Goal: Task Accomplishment & Management: Complete application form

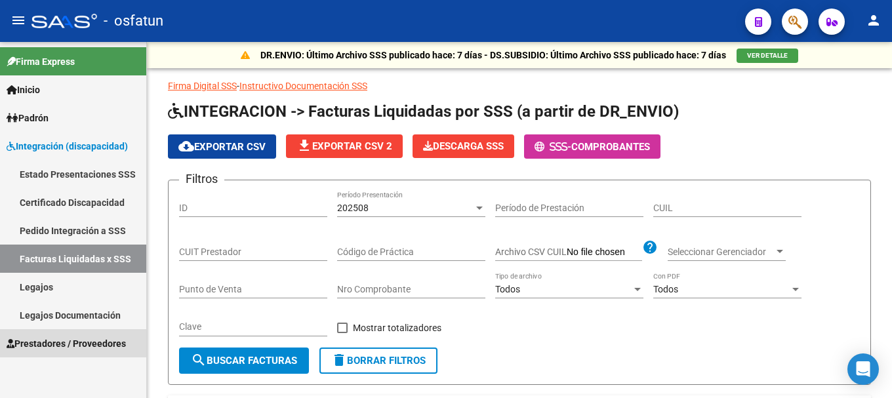
click at [77, 346] on span "Prestadores / Proveedores" at bounding box center [66, 344] width 119 height 14
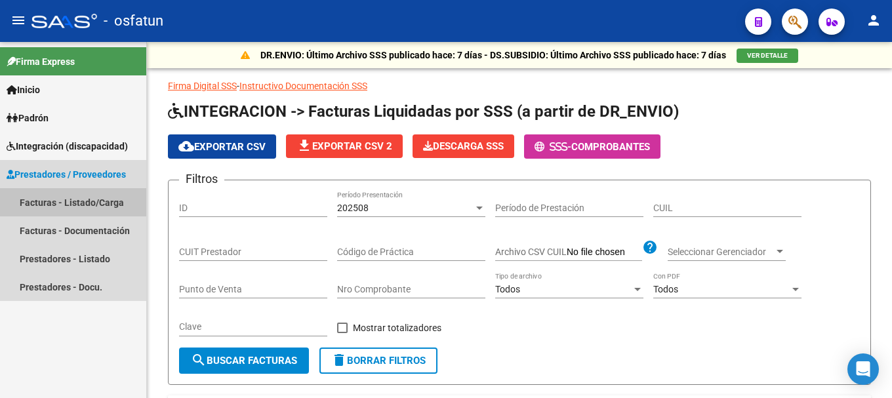
click at [83, 199] on link "Facturas - Listado/Carga" at bounding box center [73, 202] width 146 height 28
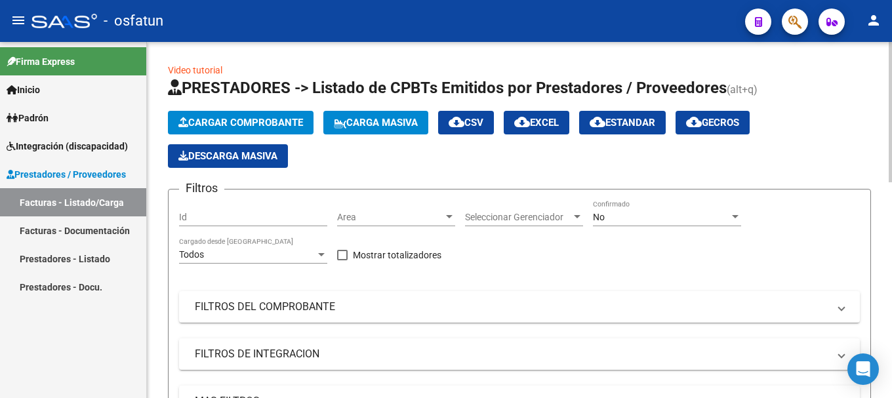
click at [226, 127] on span "Cargar Comprobante" at bounding box center [240, 123] width 125 height 12
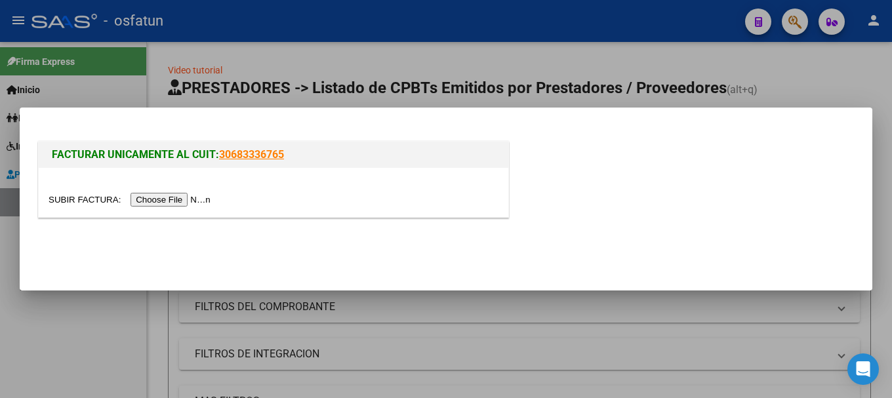
click at [194, 199] on input "file" at bounding box center [132, 200] width 166 height 14
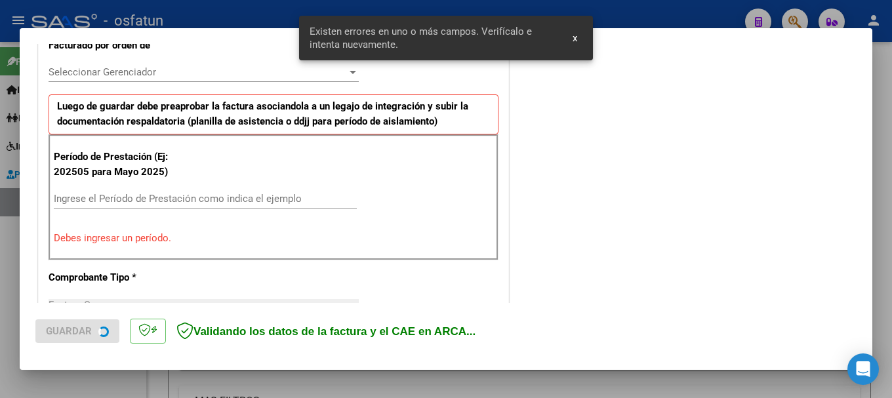
scroll to position [394, 0]
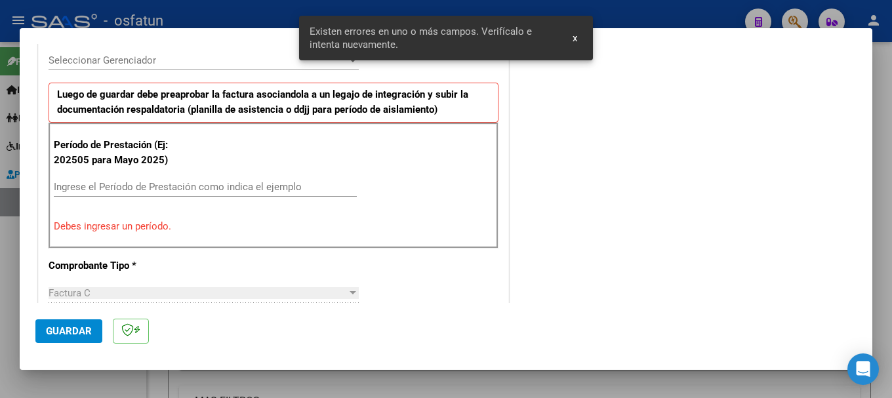
click at [163, 186] on input "Ingrese el Período de Prestación como indica el ejemplo" at bounding box center [205, 187] width 303 height 12
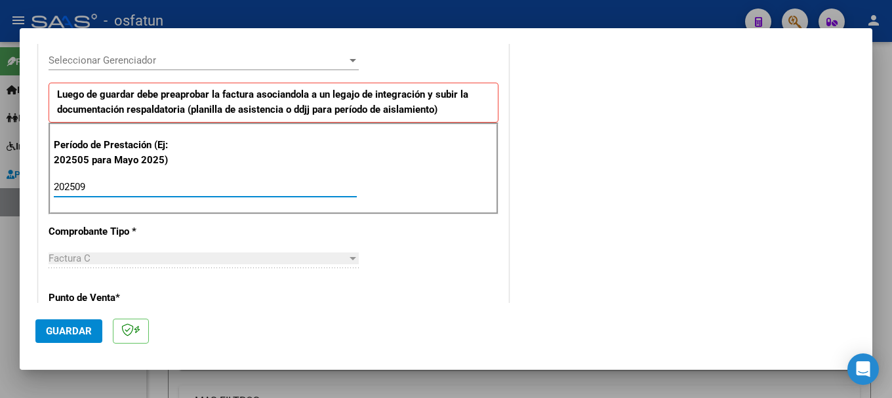
type input "202509"
click at [74, 335] on span "Guardar" at bounding box center [69, 331] width 46 height 12
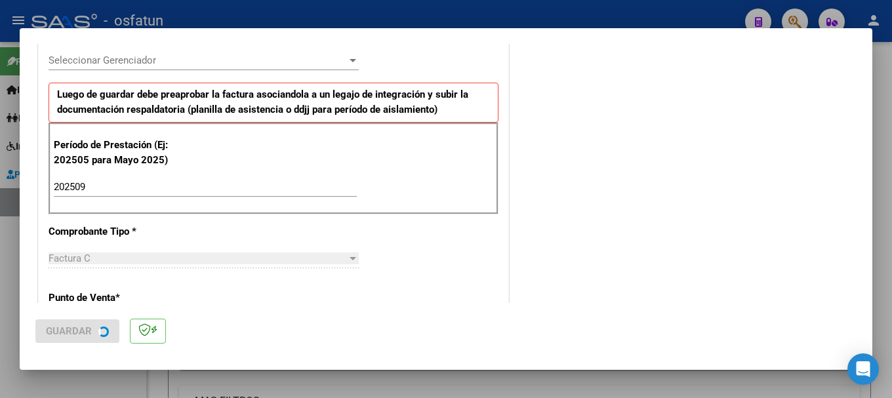
scroll to position [0, 0]
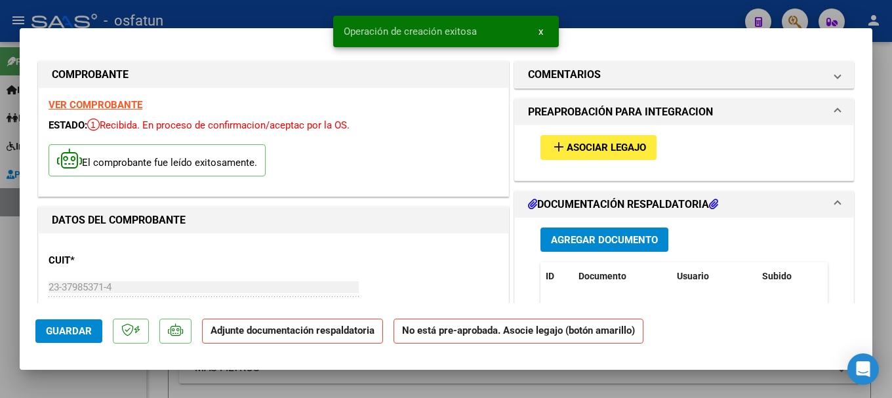
click at [584, 234] on span "Agregar Documento" at bounding box center [604, 240] width 107 height 12
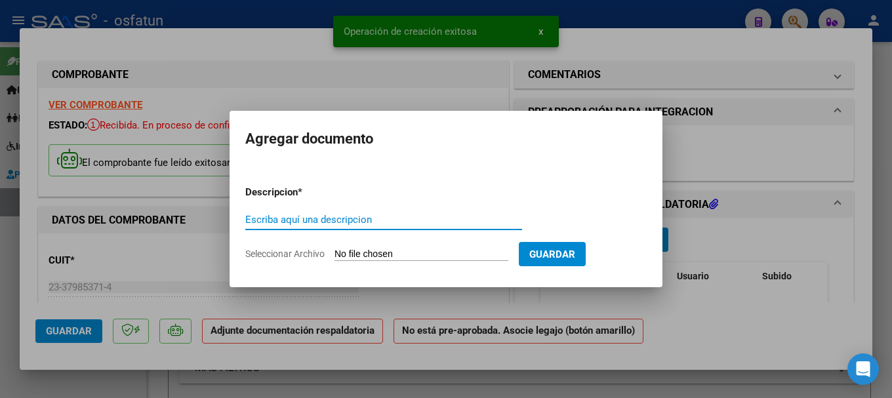
click at [367, 218] on input "Escriba aquí una descripcion" at bounding box center [383, 220] width 277 height 12
type input "asistencia"
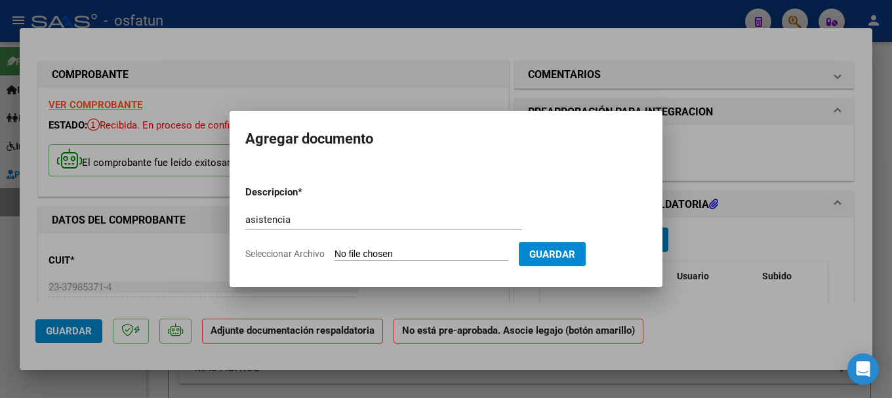
click at [397, 249] on input "Seleccionar Archivo" at bounding box center [422, 255] width 174 height 12
type input "C:\fakepath\[PERSON_NAME] septiembre asistencia.pdf"
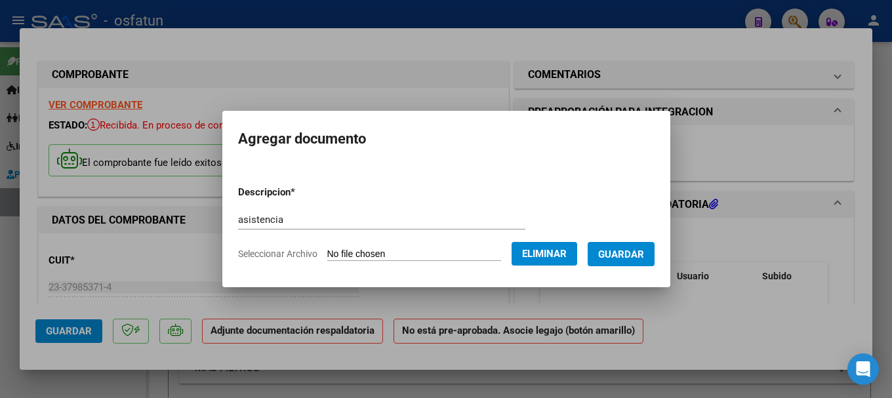
click at [641, 252] on span "Guardar" at bounding box center [621, 255] width 46 height 12
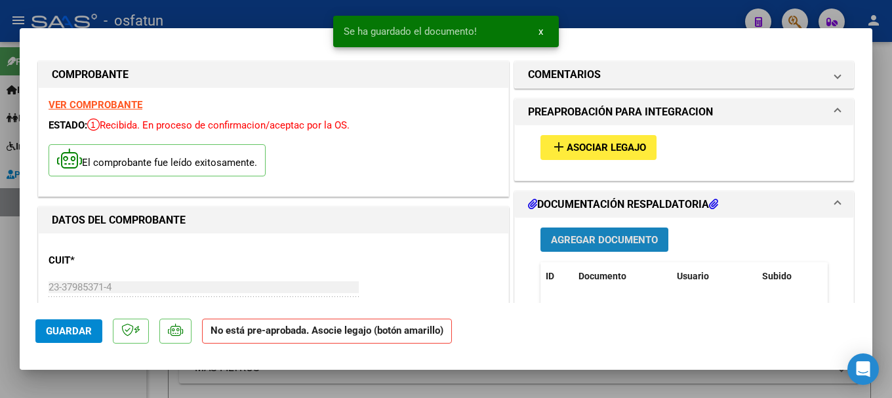
click at [602, 239] on span "Agregar Documento" at bounding box center [604, 240] width 107 height 12
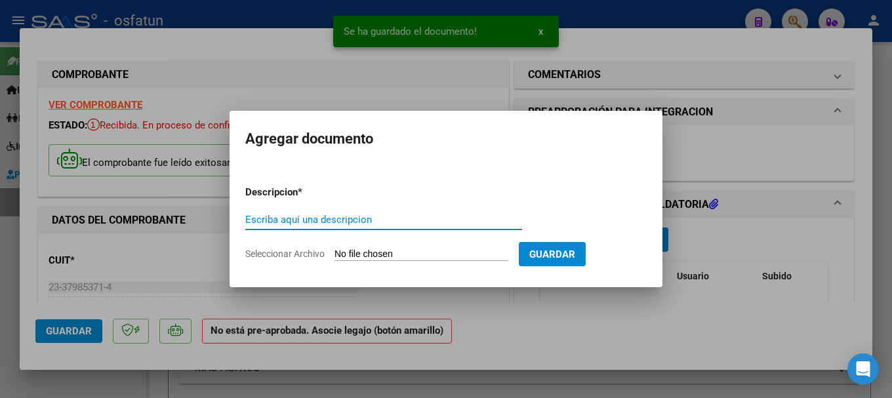
click at [413, 249] on input "Seleccionar Archivo" at bounding box center [422, 255] width 174 height 12
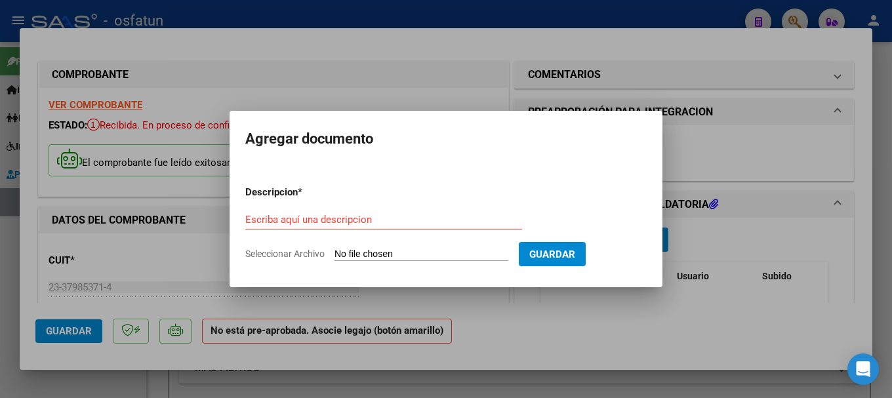
type input "C:\fakepath\order_3473525 Escurra [PERSON_NAME].pdf"
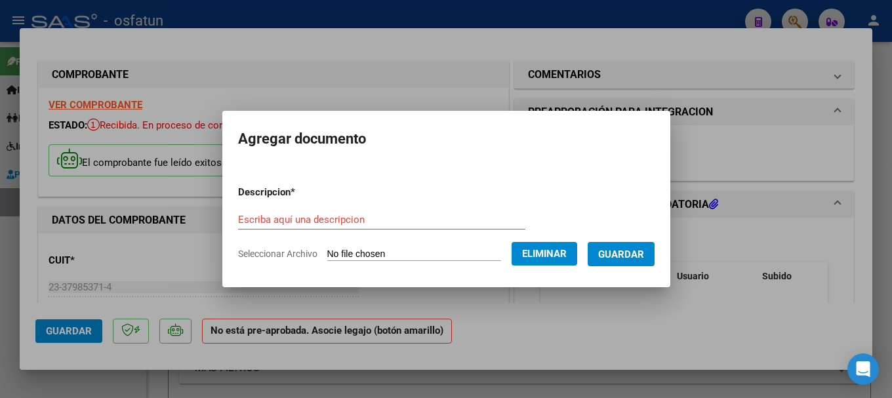
click at [323, 210] on div "Escriba aquí una descripcion" at bounding box center [381, 220] width 287 height 20
click at [327, 216] on input "Escriba aquí una descripcion" at bounding box center [381, 220] width 287 height 12
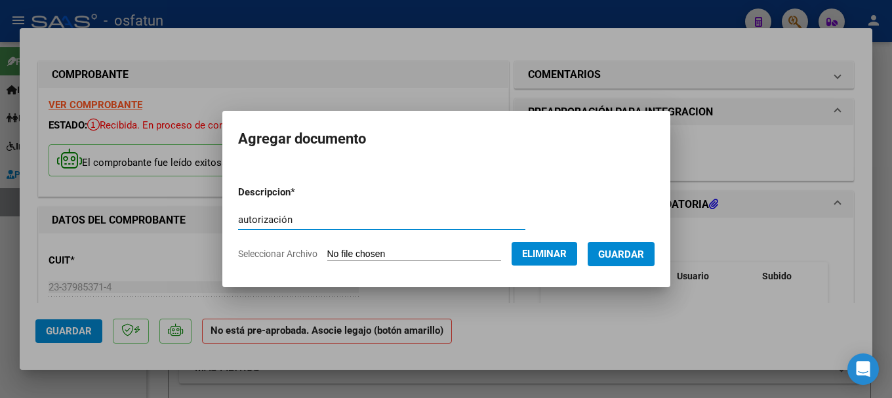
type input "autorización"
click at [636, 256] on span "Guardar" at bounding box center [621, 255] width 46 height 12
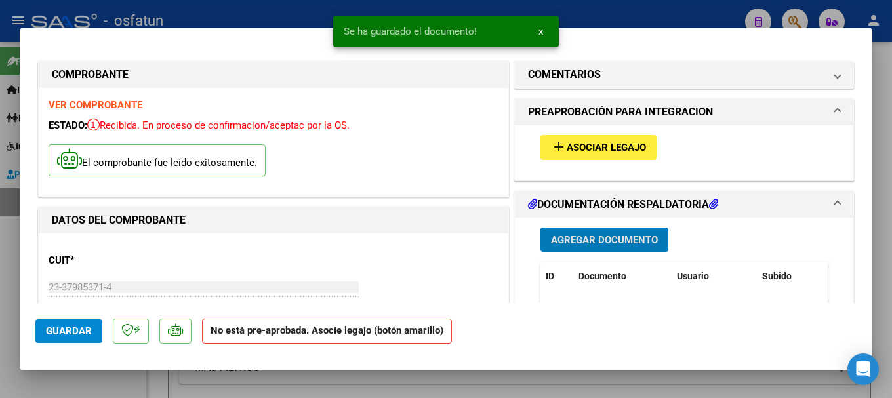
click at [592, 146] on span "Asociar Legajo" at bounding box center [606, 148] width 79 height 12
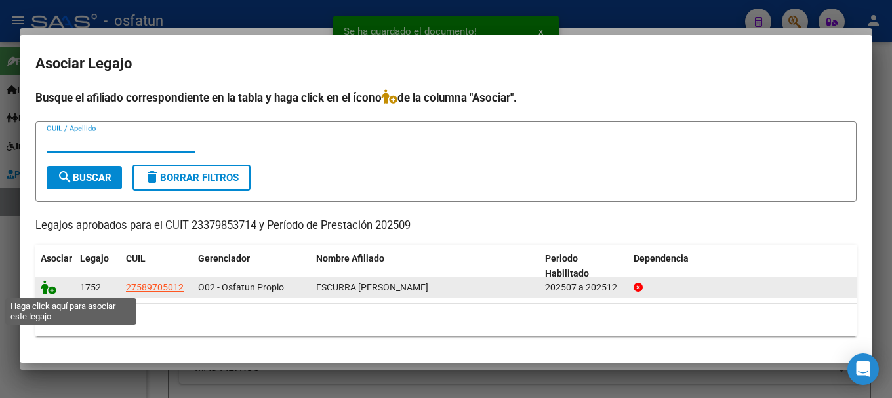
click at [47, 287] on icon at bounding box center [49, 287] width 16 height 14
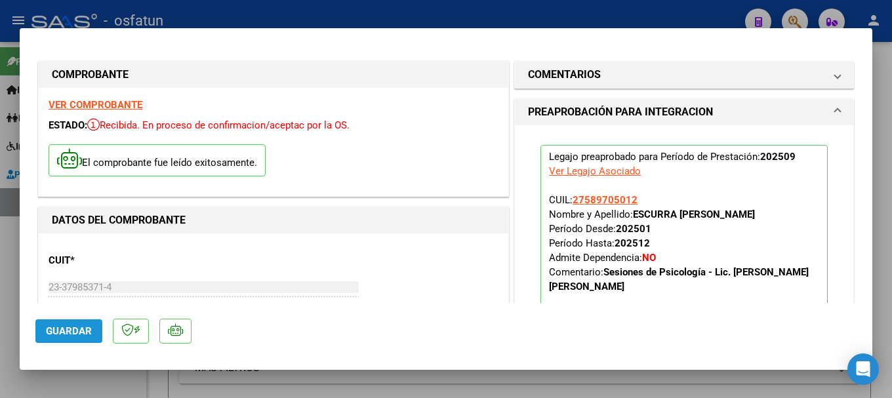
click at [84, 336] on span "Guardar" at bounding box center [69, 331] width 46 height 12
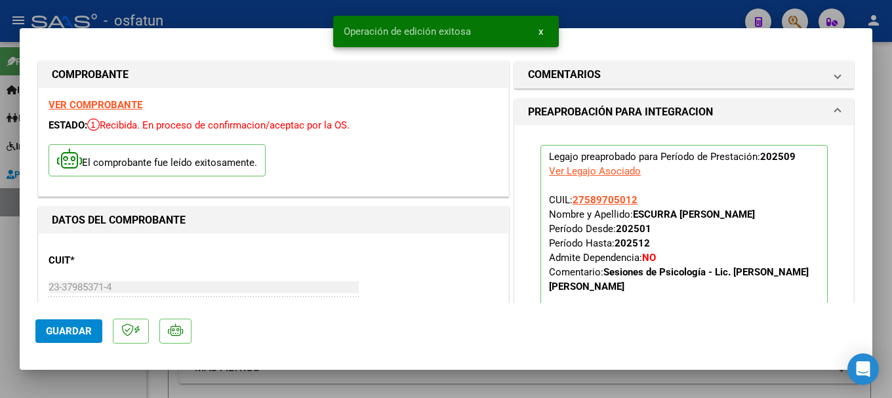
click at [82, 331] on span "Guardar" at bounding box center [69, 331] width 46 height 12
